Goal: Navigation & Orientation: Find specific page/section

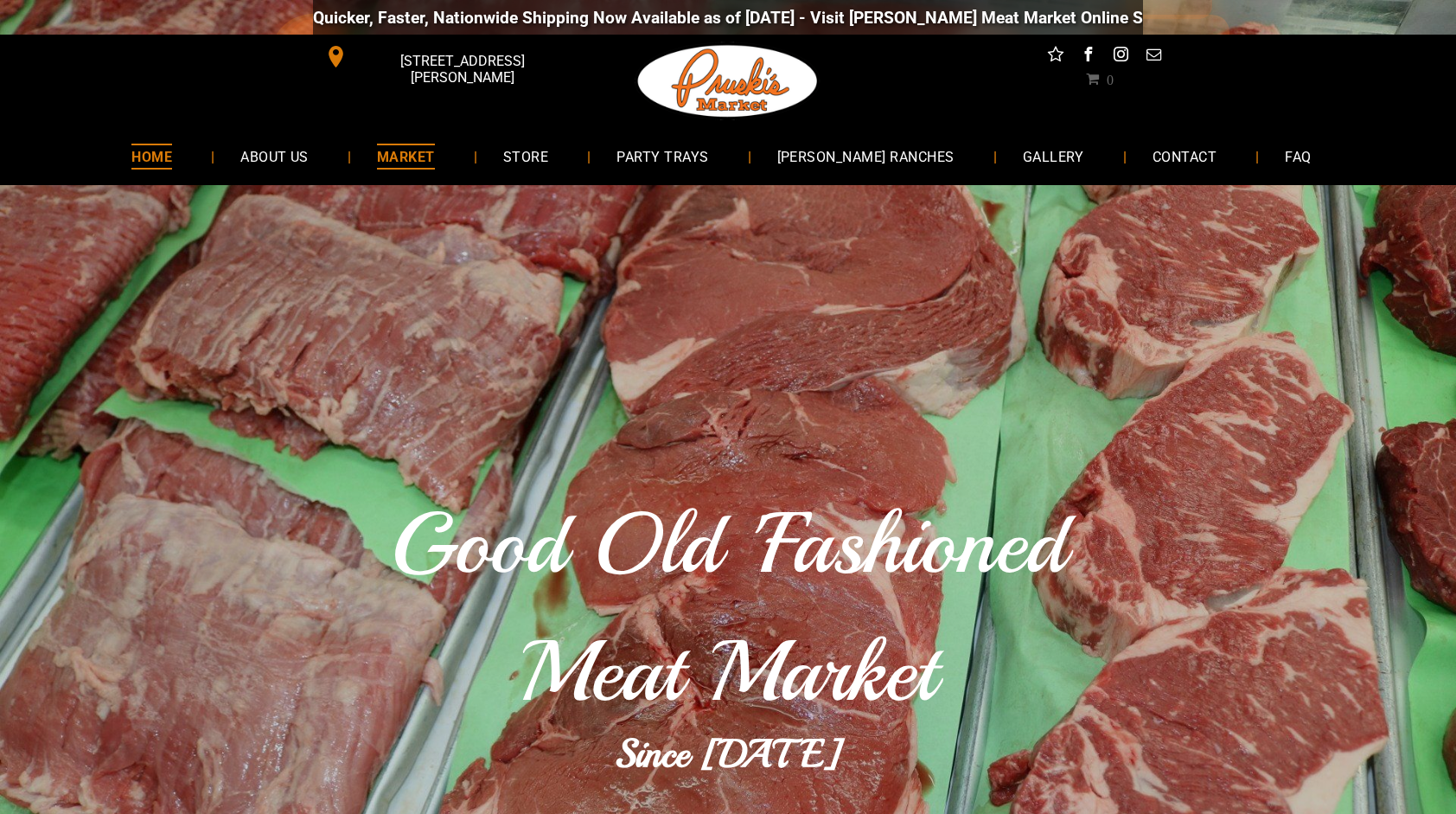
click at [435, 150] on span "MARKET" at bounding box center [405, 156] width 58 height 25
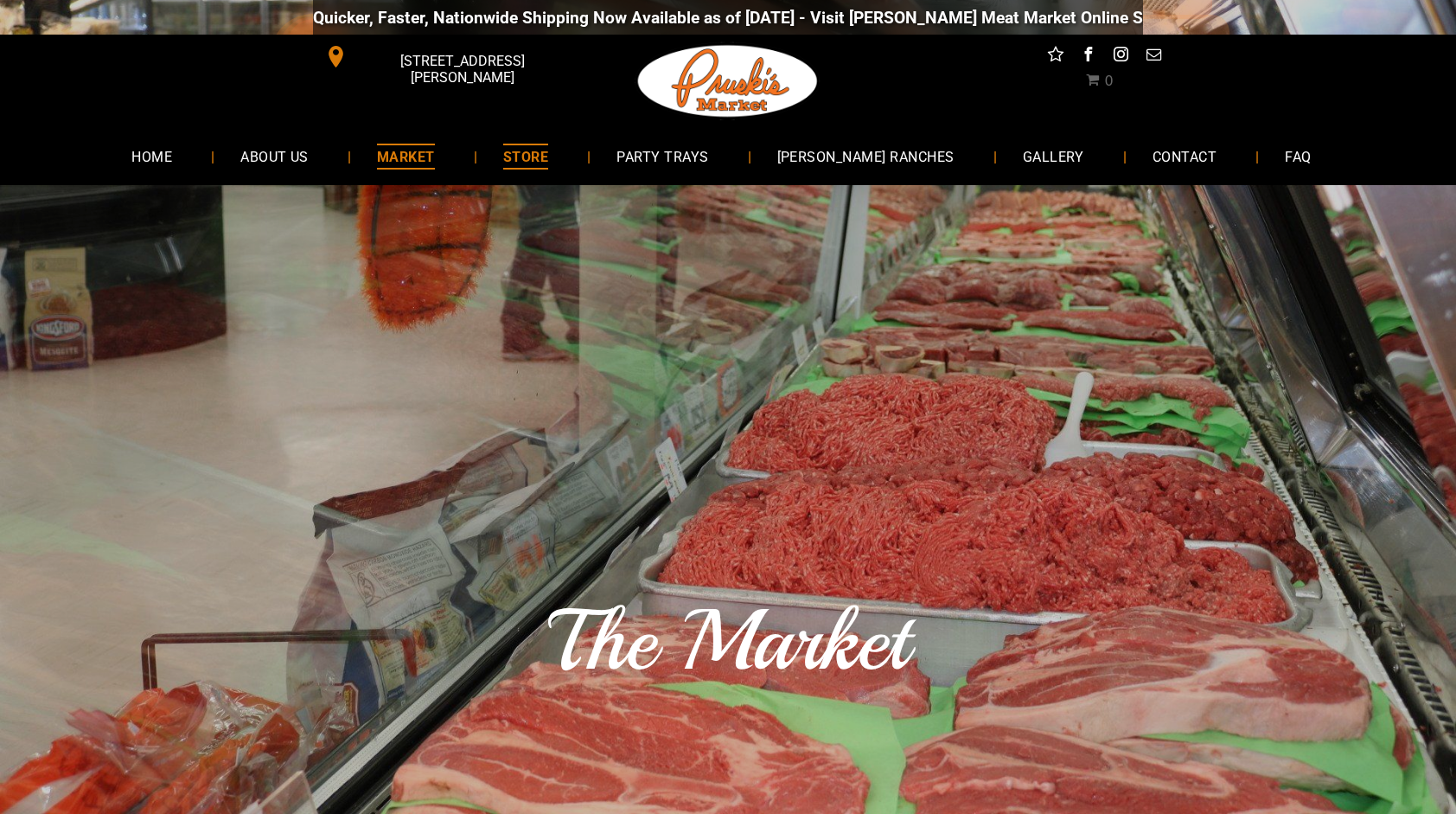
click at [547, 152] on span "STORE" at bounding box center [526, 156] width 45 height 25
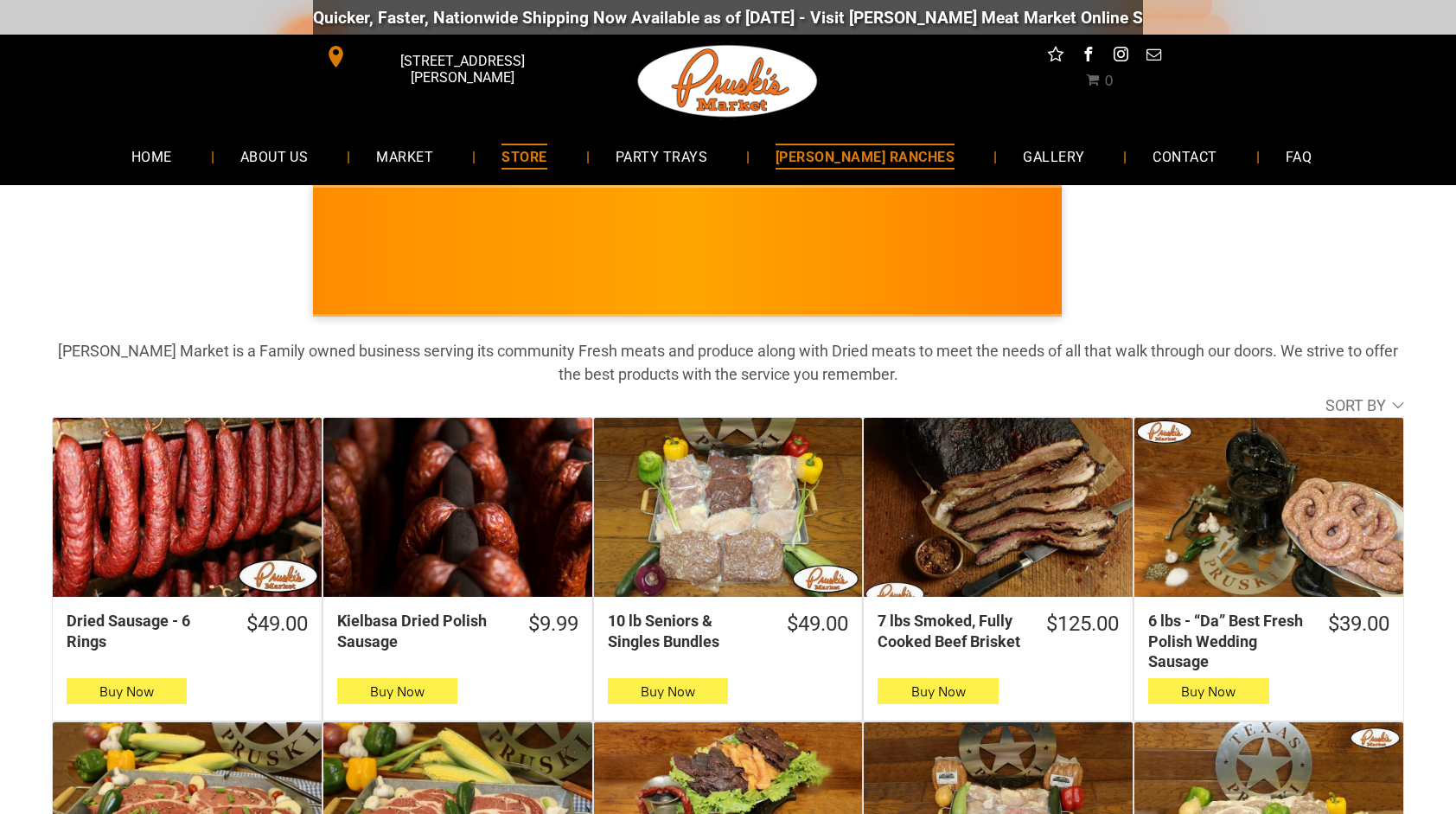
click at [824, 148] on span "[PERSON_NAME] RANCHES" at bounding box center [865, 156] width 179 height 25
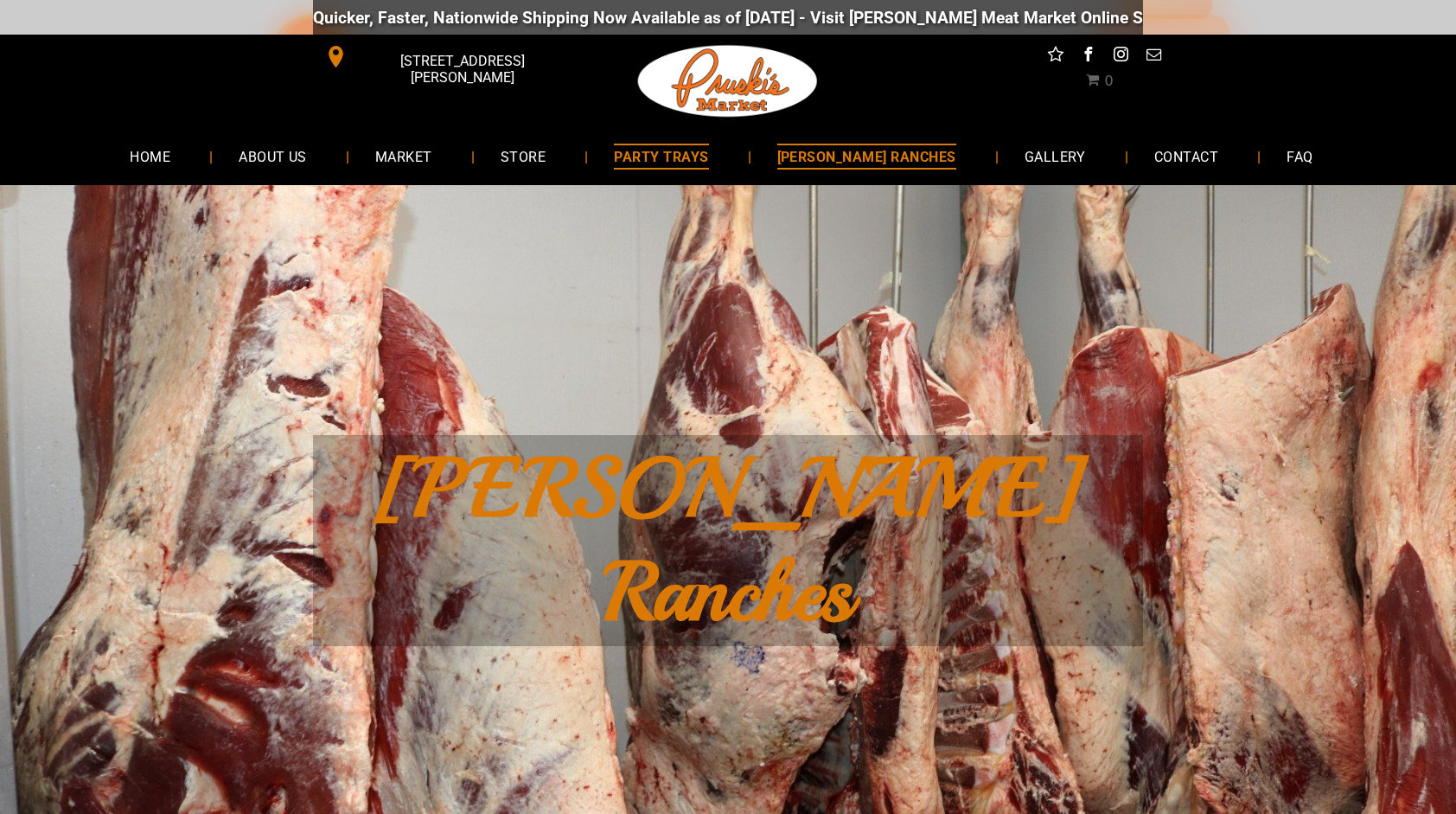
click at [698, 150] on span "PARTY TRAYS" at bounding box center [661, 156] width 94 height 25
